Goal: Information Seeking & Learning: Find specific fact

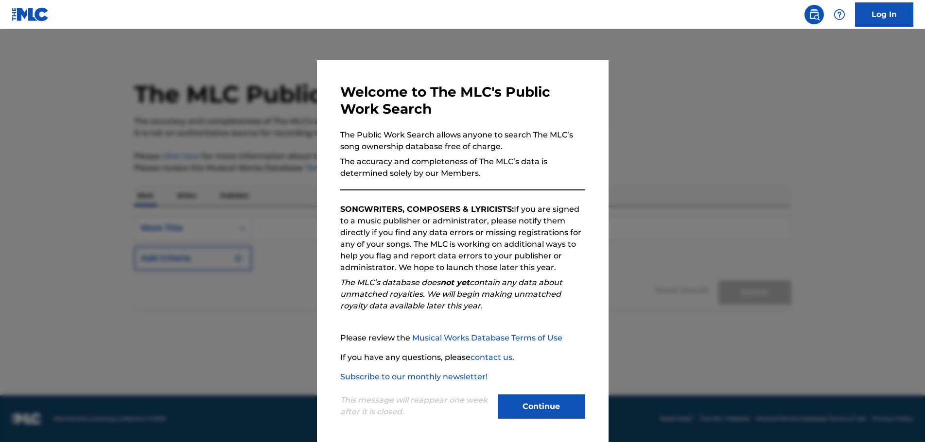
click at [538, 406] on button "Continue" at bounding box center [541, 407] width 87 height 24
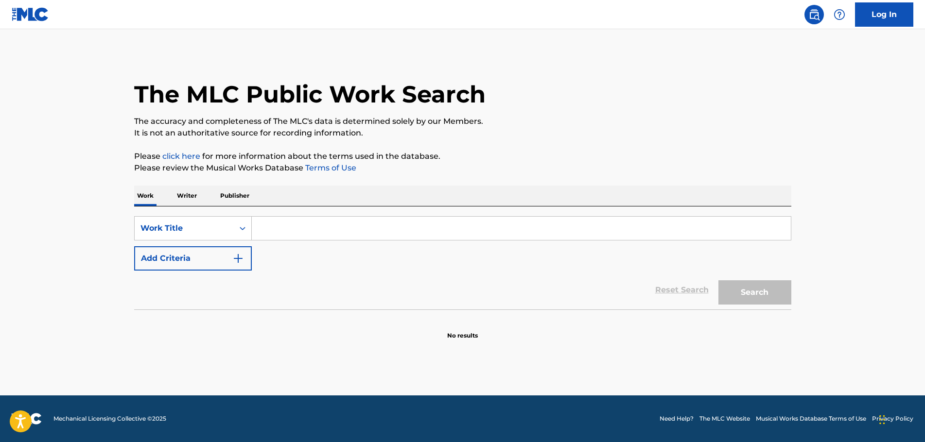
click at [265, 230] on input "Search Form" at bounding box center [521, 228] width 539 height 23
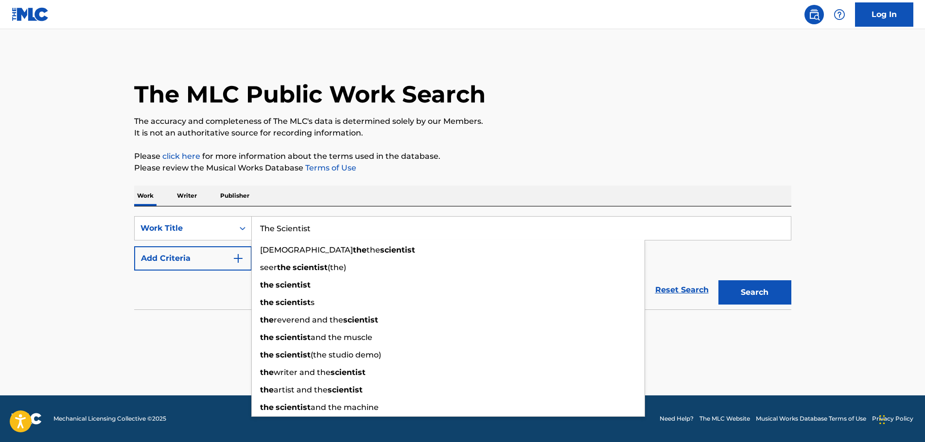
type input "The Scientist"
click at [221, 287] on div "Reset Search Search" at bounding box center [462, 290] width 657 height 39
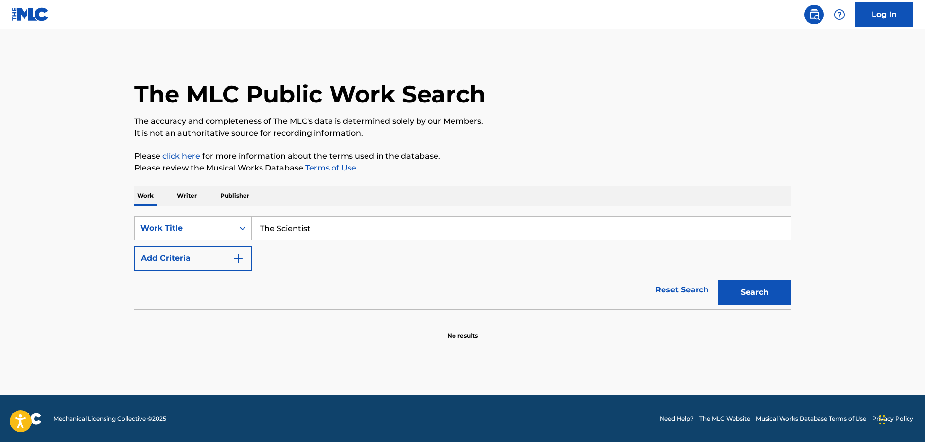
click at [236, 258] on img "Search Form" at bounding box center [238, 259] width 12 height 12
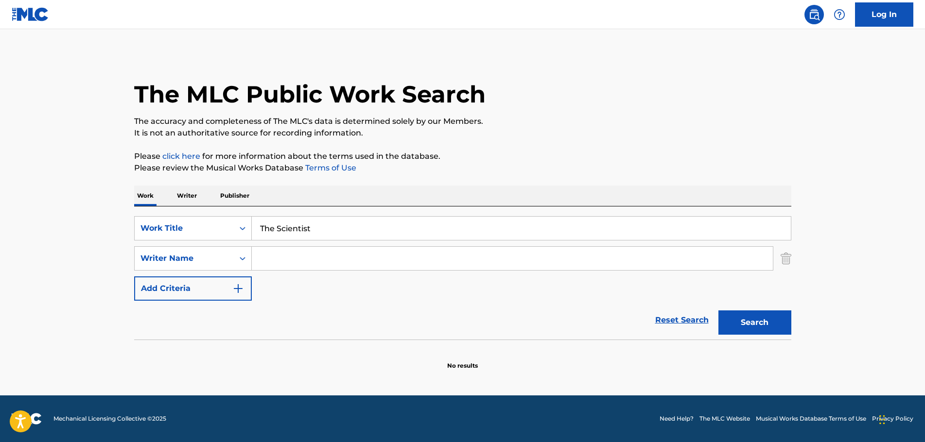
click at [275, 254] on input "Search Form" at bounding box center [512, 258] width 521 height 23
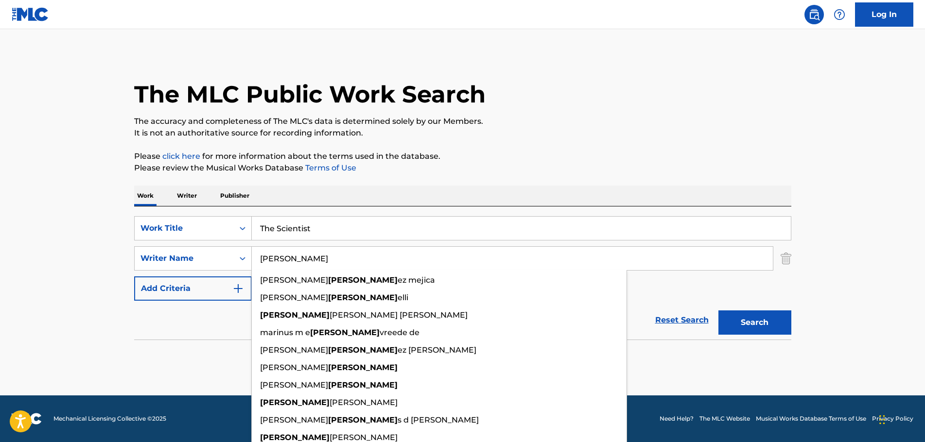
type input "[PERSON_NAME]"
click at [741, 318] on button "Search" at bounding box center [754, 322] width 73 height 24
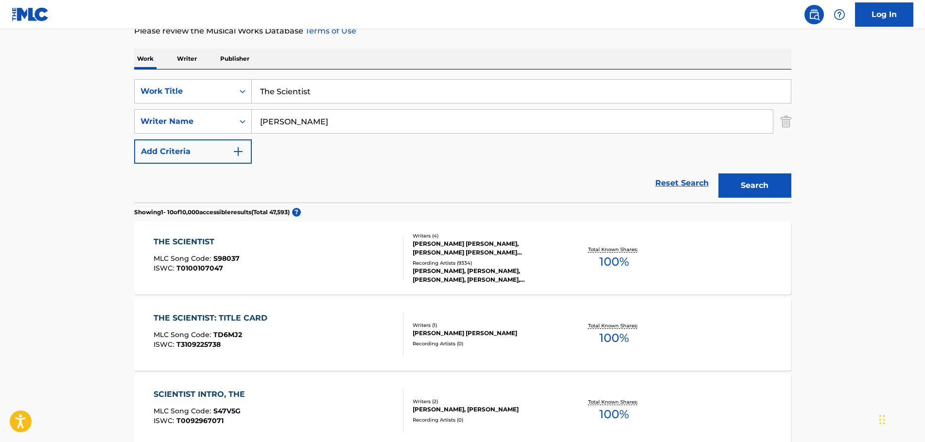
scroll to position [157, 0]
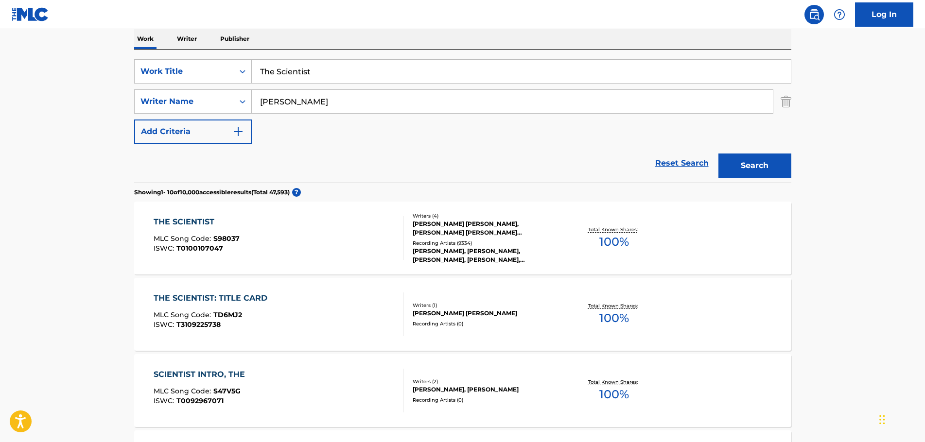
click at [187, 221] on div "THE SCIENTIST" at bounding box center [197, 222] width 86 height 12
